Goal: Task Accomplishment & Management: Manage account settings

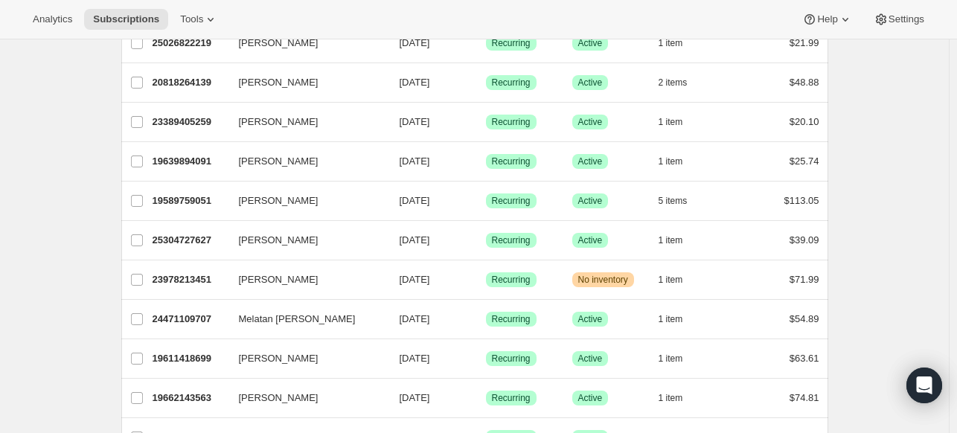
scroll to position [447, 0]
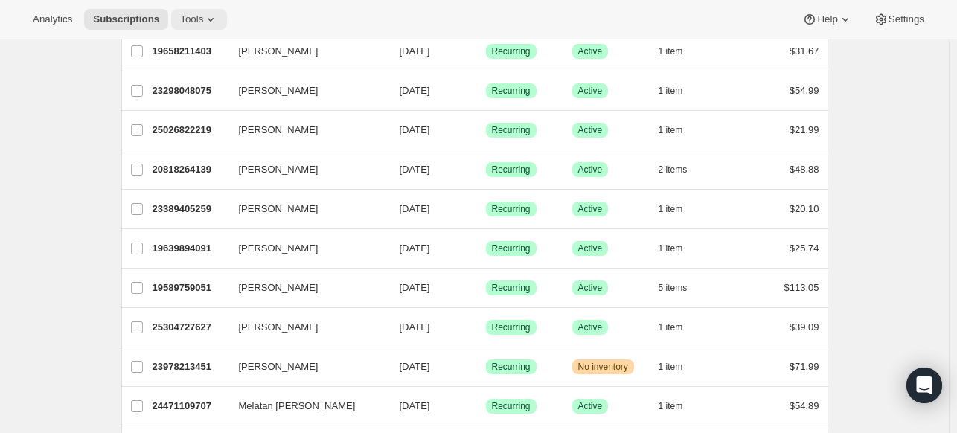
click at [203, 22] on icon at bounding box center [210, 19] width 15 height 15
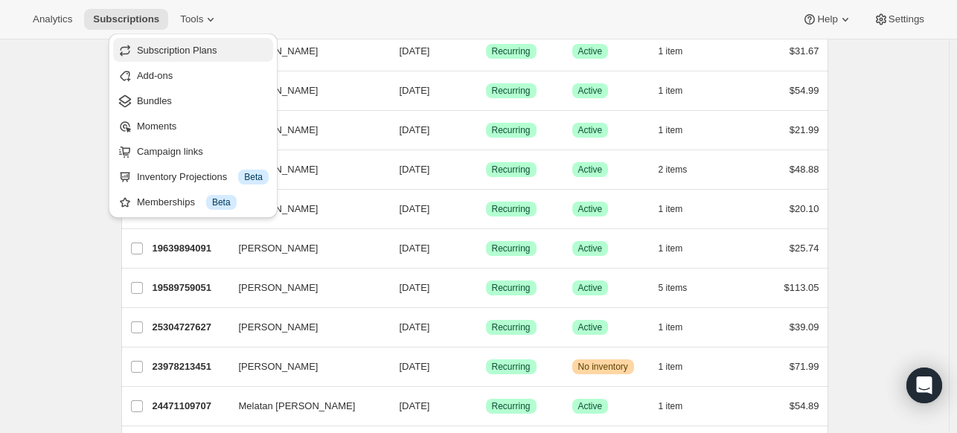
click at [171, 56] on span "Subscription Plans" at bounding box center [177, 50] width 80 height 11
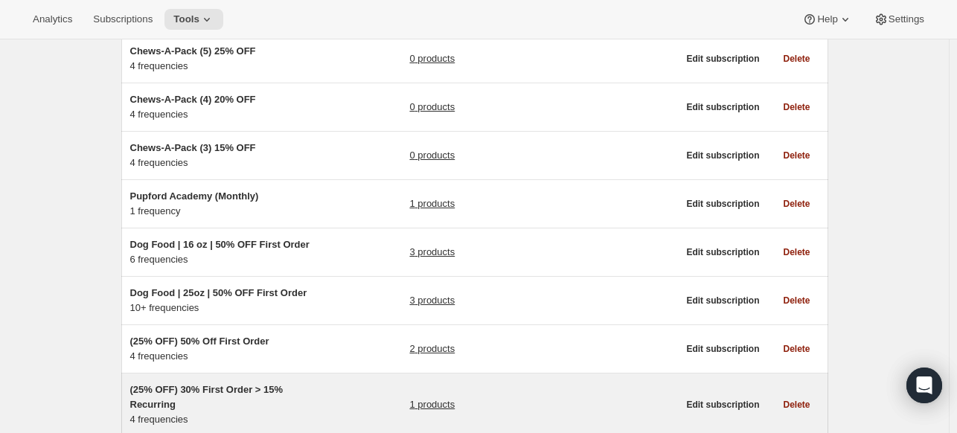
scroll to position [112, 0]
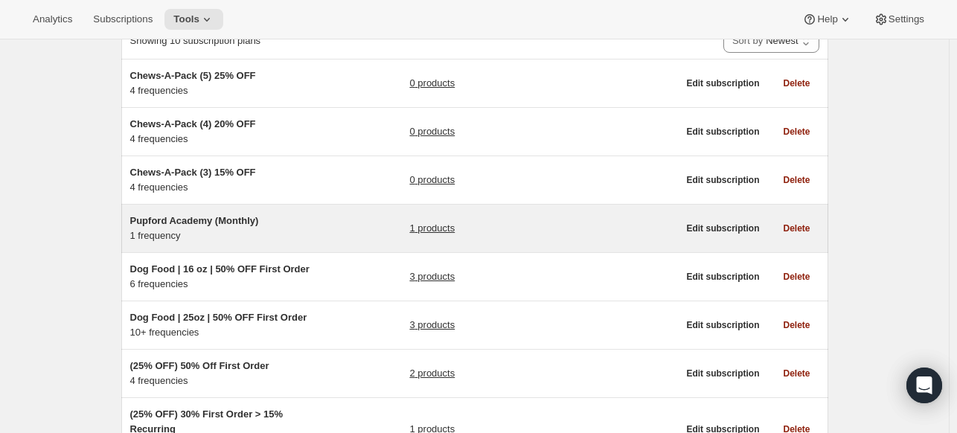
click at [300, 222] on h5 "Pupford Academy (Monthly)" at bounding box center [223, 221] width 186 height 15
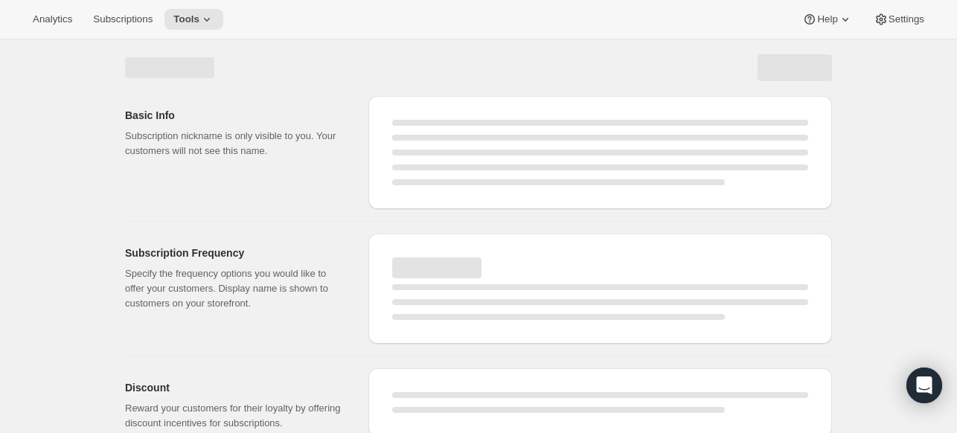
select select "WEEK"
select select "MONTH"
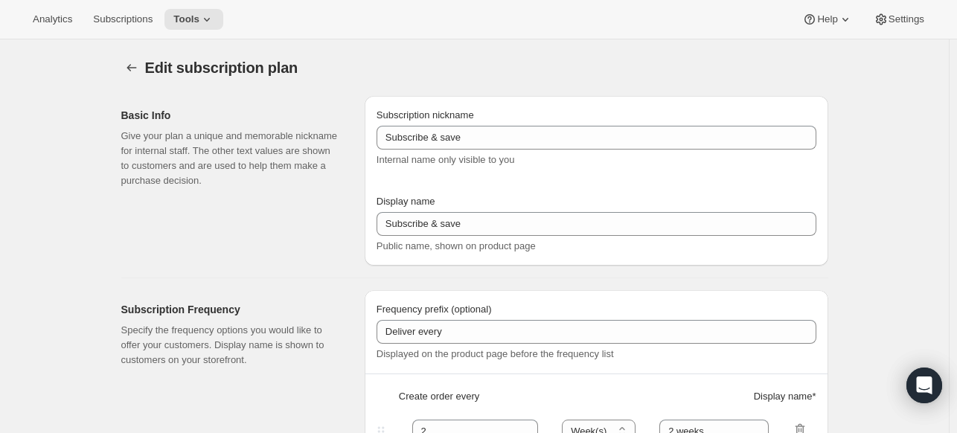
type input "Pupford Academy (Monthly)"
type input "Get Full Access"
type input "1"
select select "MONTH"
type input "Every 1 month"
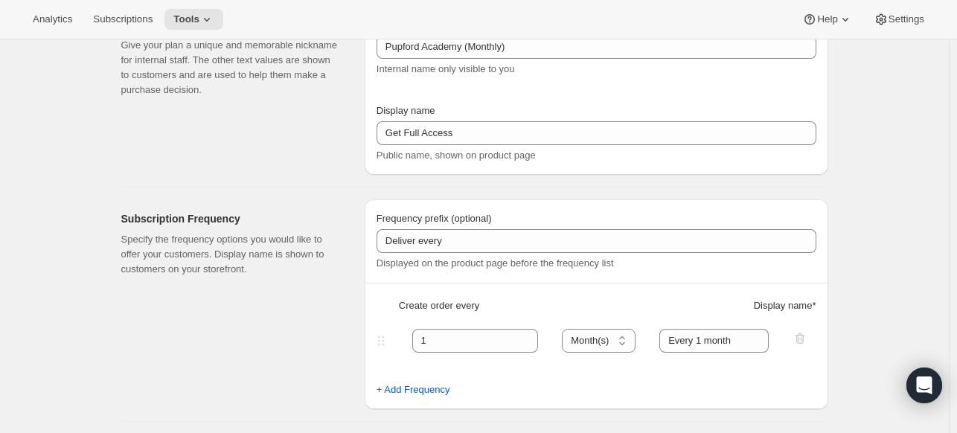
scroll to position [223, 0]
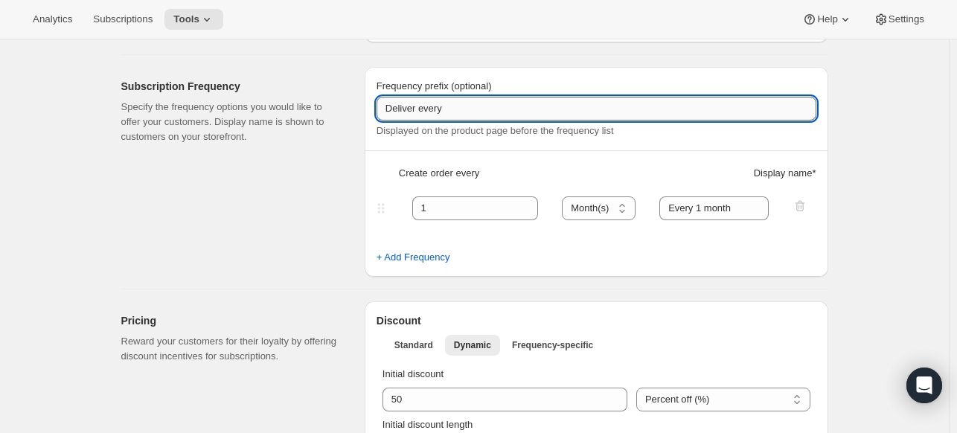
click at [528, 115] on input "Deliver every" at bounding box center [597, 109] width 440 height 24
click at [528, 112] on input "Deliver every" at bounding box center [597, 109] width 440 height 24
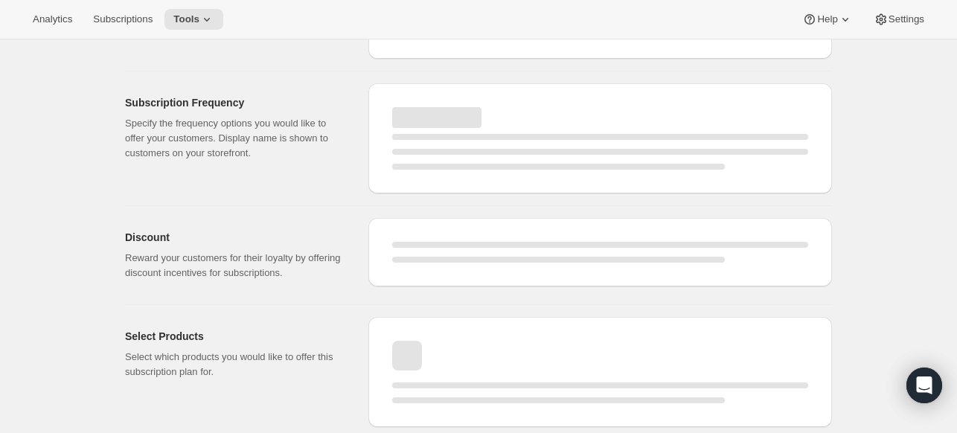
select select "MONTH"
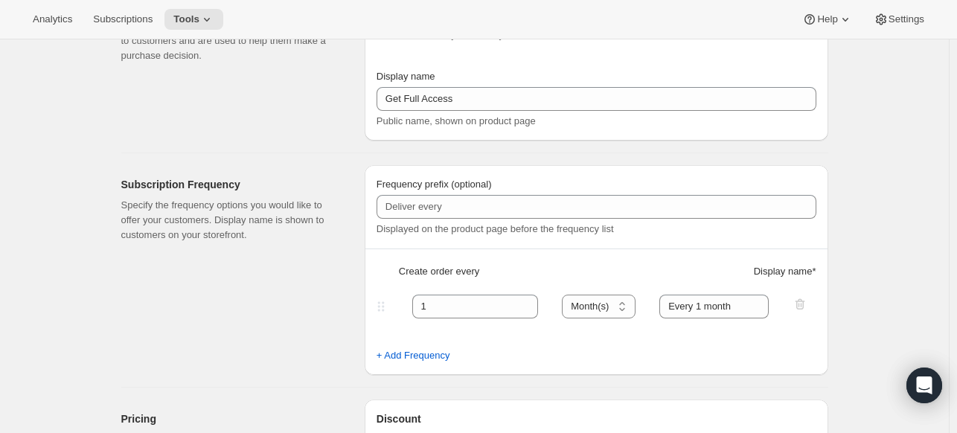
click at [415, 192] on div "Frequency prefix (optional) Displayed on the product page before the frequency …" at bounding box center [597, 207] width 440 height 60
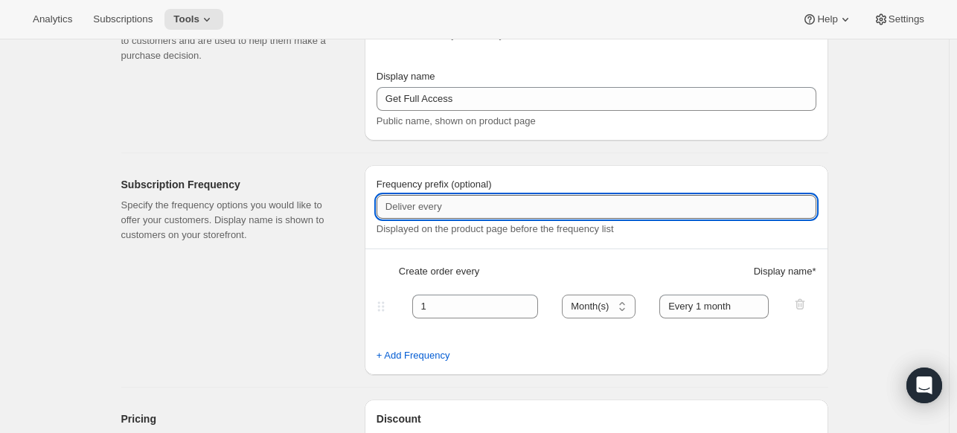
click at [416, 198] on input "Frequency prefix (optional)" at bounding box center [597, 207] width 440 height 24
type input "Renews"
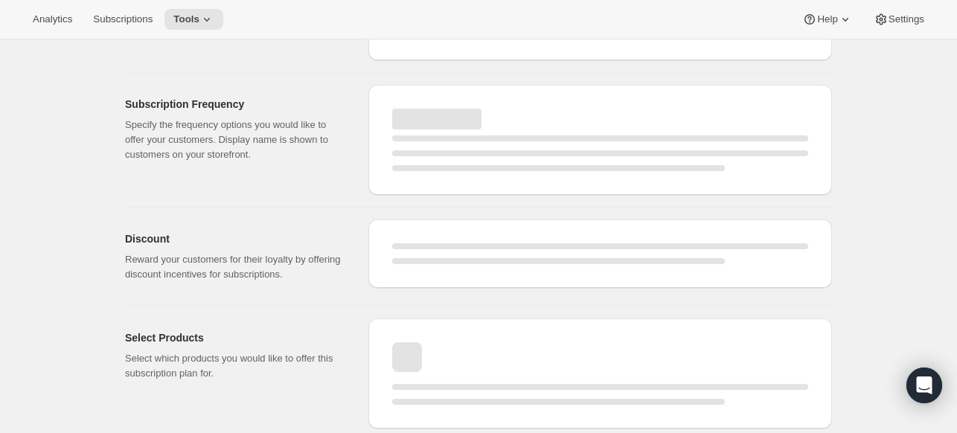
select select "MONTH"
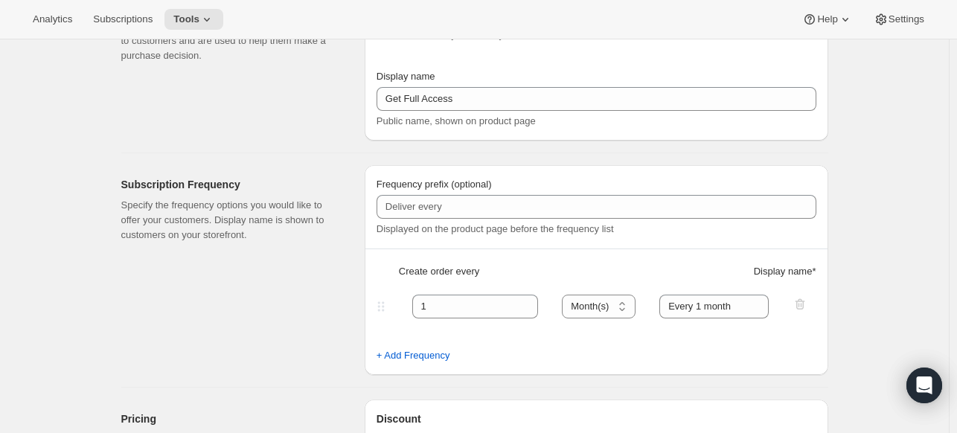
type input "Renews"
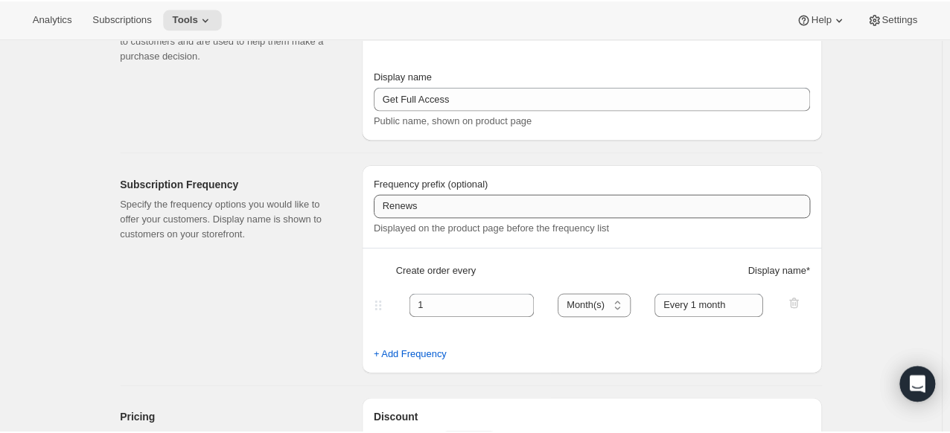
scroll to position [0, 0]
